Goal: Browse casually

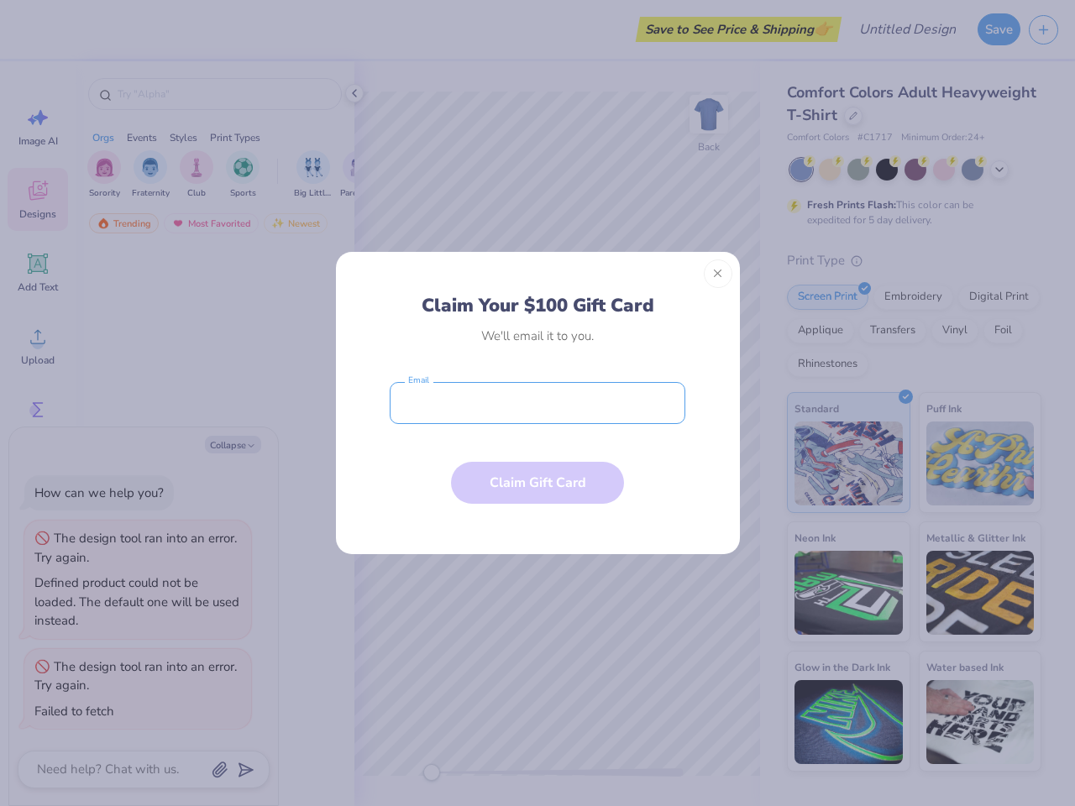
type textarea "x"
click at [537, 403] on input "email" at bounding box center [538, 403] width 296 height 42
click at [718, 274] on button "Close" at bounding box center [718, 273] width 29 height 29
